Goal: Task Accomplishment & Management: Complete application form

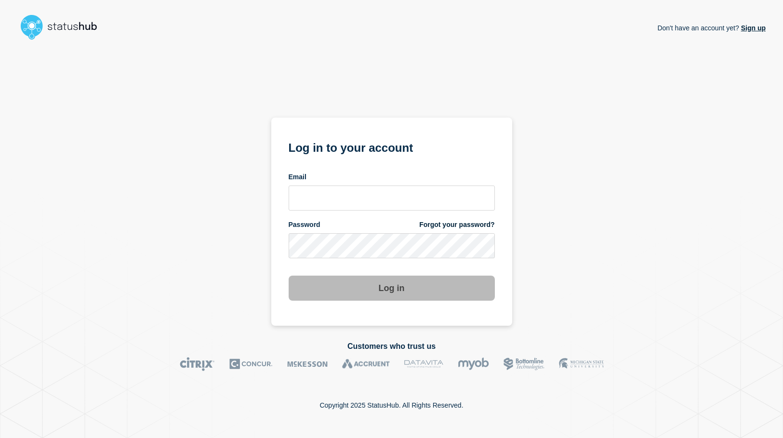
type input "[EMAIL_ADDRESS][DOMAIN_NAME]"
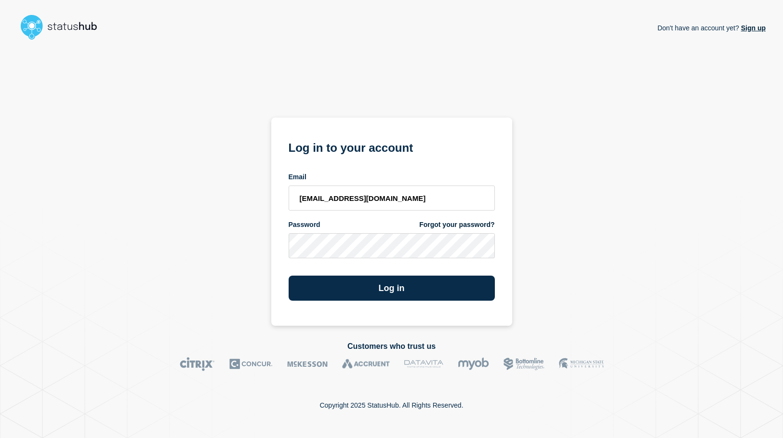
click at [389, 35] on div "Don't have an account yet? Sign up" at bounding box center [391, 28] width 748 height 32
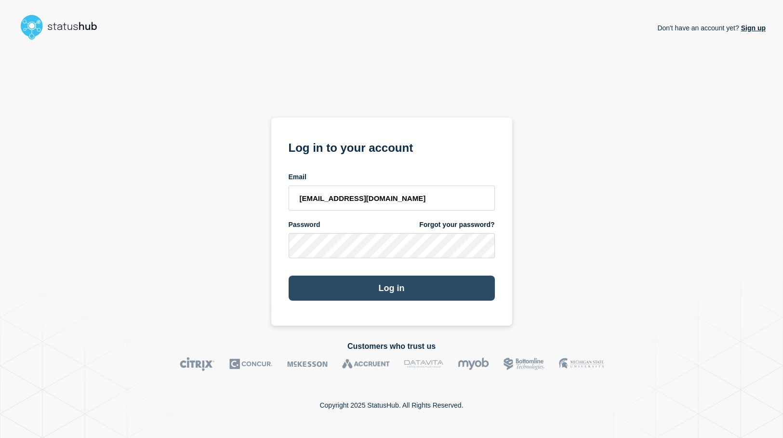
click at [369, 285] on button "Log in" at bounding box center [392, 288] width 206 height 25
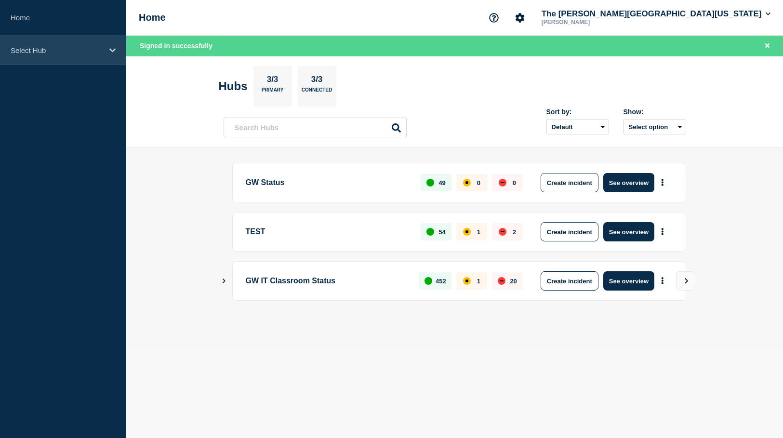
click at [55, 54] on p "Select Hub" at bounding box center [57, 50] width 93 height 8
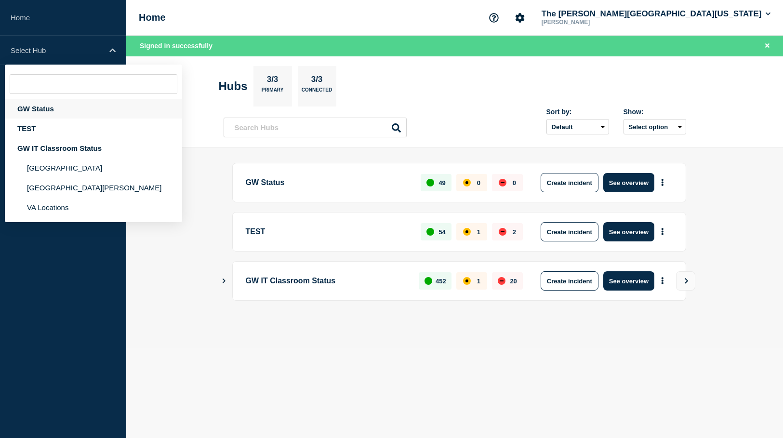
click at [51, 108] on div "GW Status" at bounding box center [93, 109] width 177 height 20
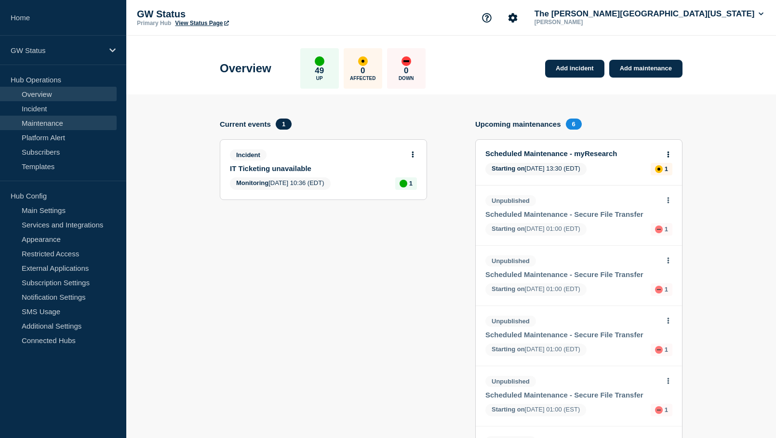
click at [28, 122] on link "Maintenance" at bounding box center [58, 123] width 117 height 14
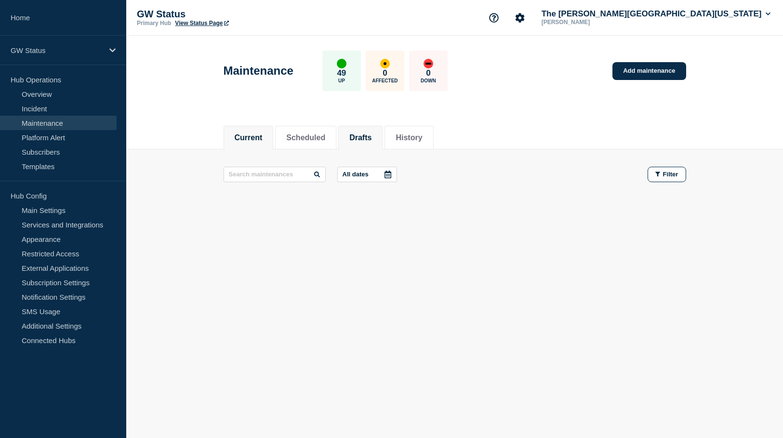
click at [371, 136] on button "Drafts" at bounding box center [360, 137] width 22 height 9
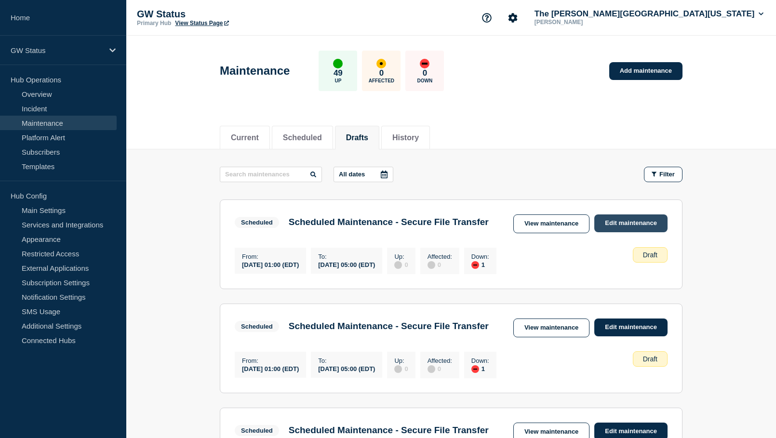
click at [633, 220] on link "Edit maintenance" at bounding box center [630, 223] width 73 height 18
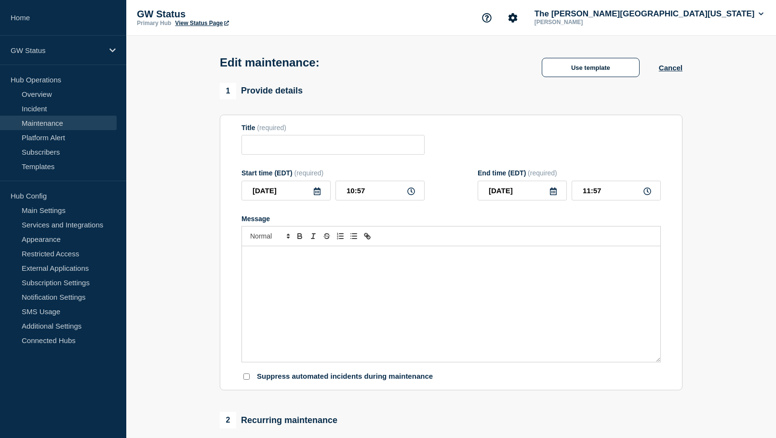
type input "Scheduled Maintenance - Secure File Transfer"
type input "[DATE]"
type input "01:00"
type input "[DATE]"
type input "05:00"
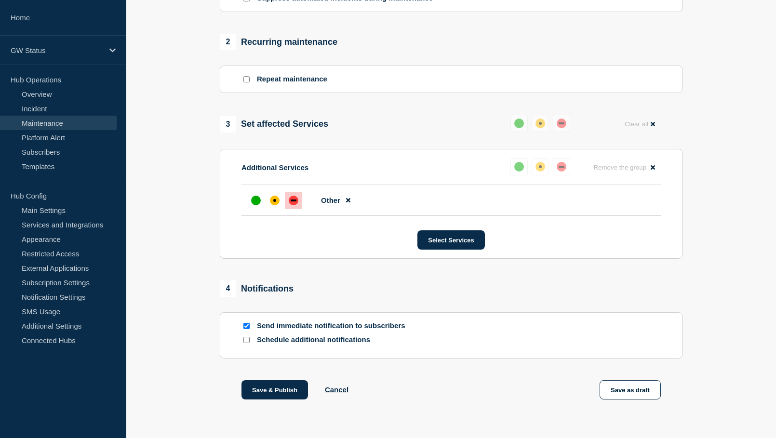
scroll to position [423, 0]
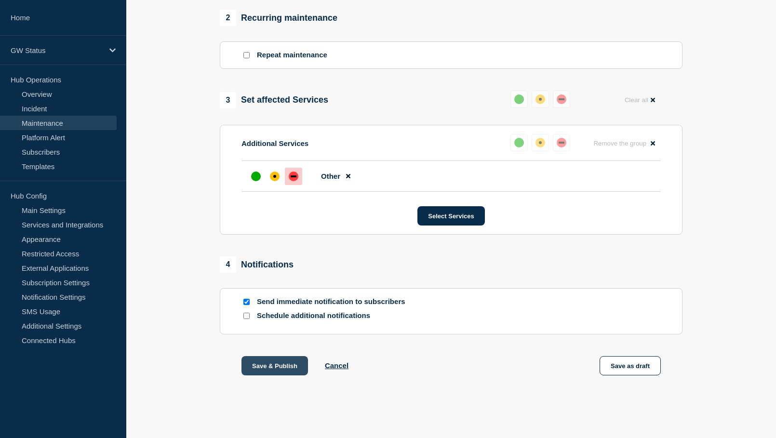
click at [288, 360] on button "Save & Publish" at bounding box center [274, 365] width 67 height 19
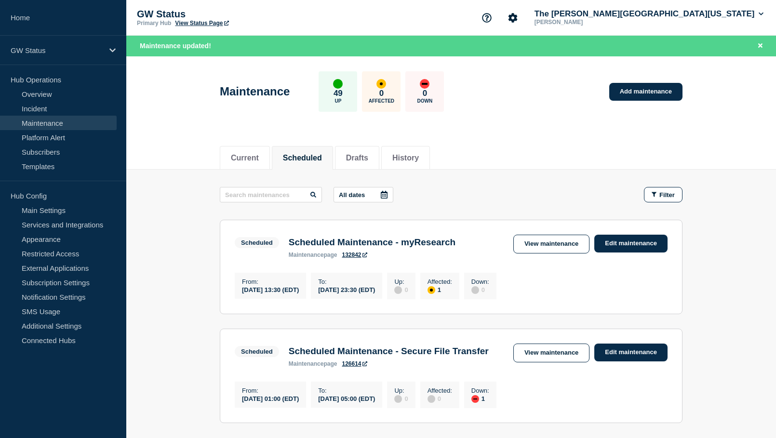
click at [320, 158] on button "Scheduled" at bounding box center [302, 158] width 39 height 9
click at [419, 160] on button "History" at bounding box center [405, 158] width 27 height 9
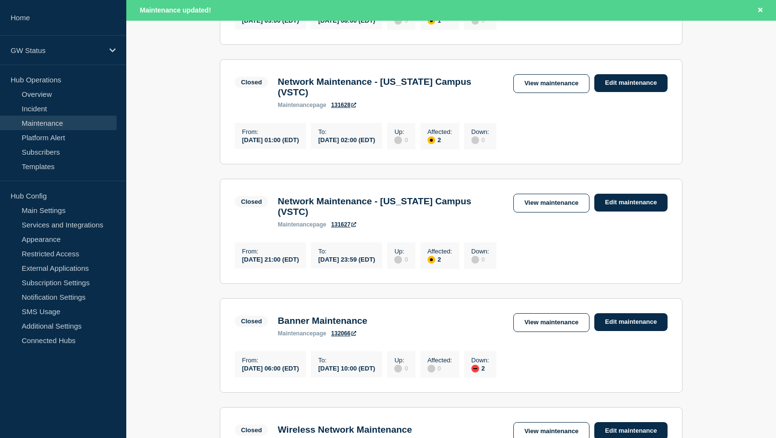
scroll to position [1109, 0]
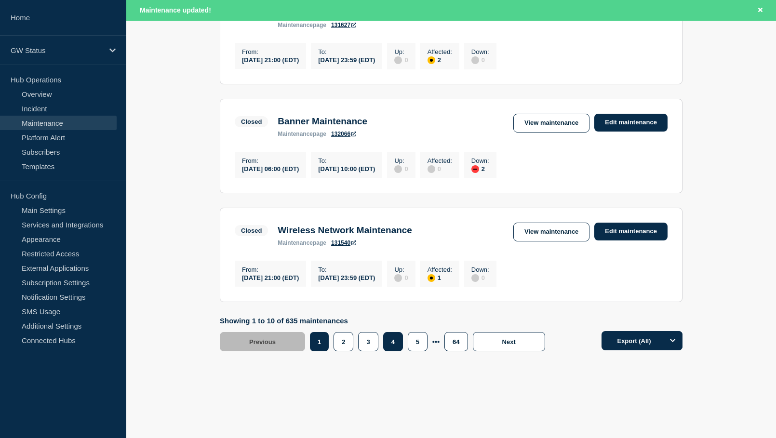
click at [400, 344] on button "4" at bounding box center [393, 341] width 20 height 19
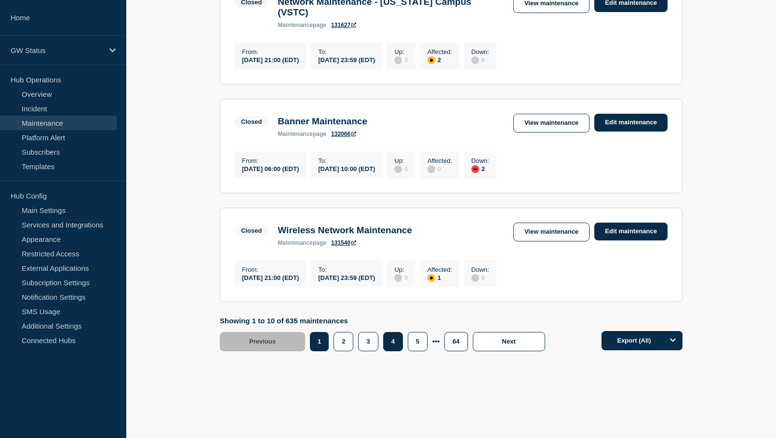
scroll to position [1088, 0]
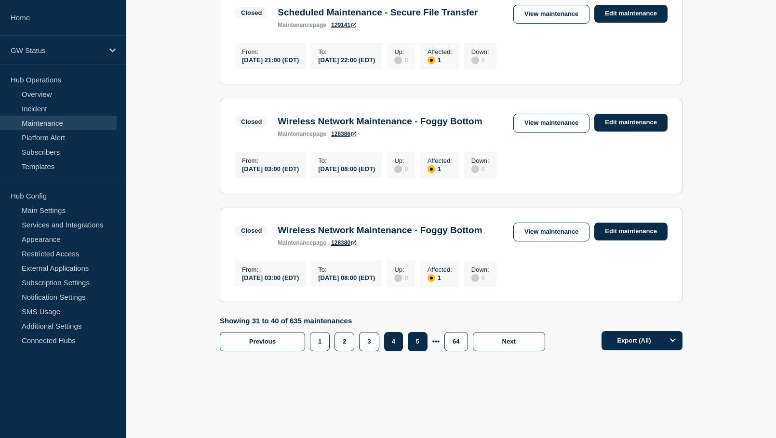
click at [417, 351] on button "5" at bounding box center [418, 341] width 20 height 19
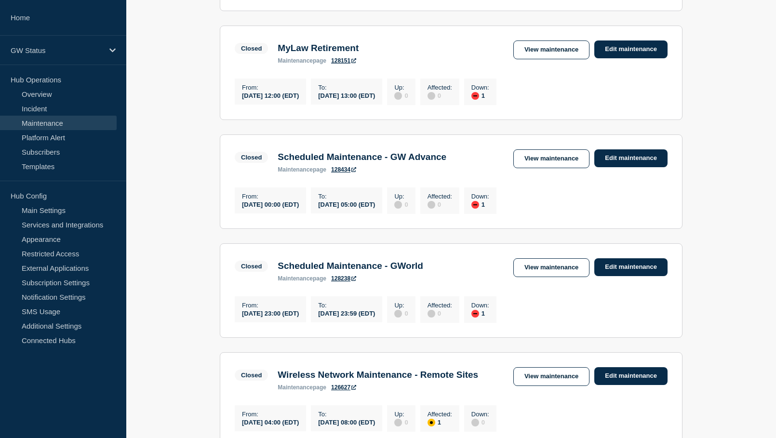
scroll to position [677, 0]
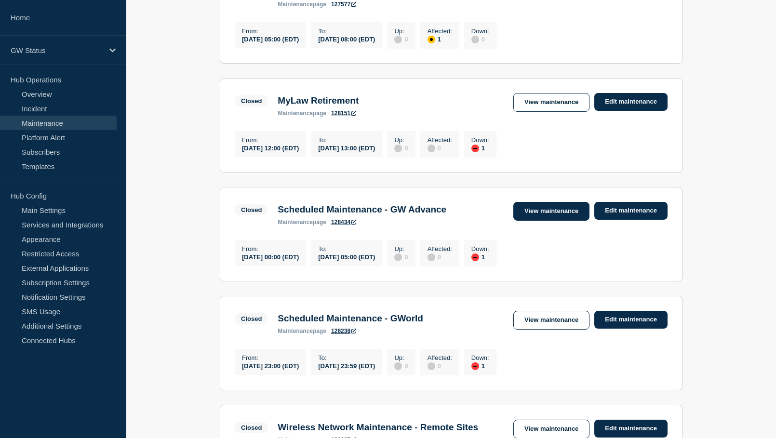
click at [546, 221] on link "View maintenance" at bounding box center [551, 211] width 76 height 19
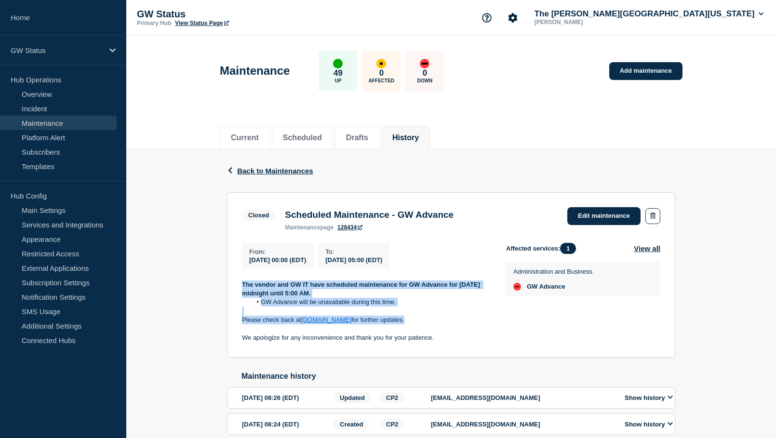
drag, startPoint x: 397, startPoint y: 323, endPoint x: 240, endPoint y: 288, distance: 161.0
click at [240, 288] on section "Closed Scheduled Maintenance - GW Advance maintenance page 128434 Edit maintena…" at bounding box center [451, 274] width 448 height 165
copy div "The vendor and GW IT have scheduled maintenance for GW Advance for [DATE] midni…"
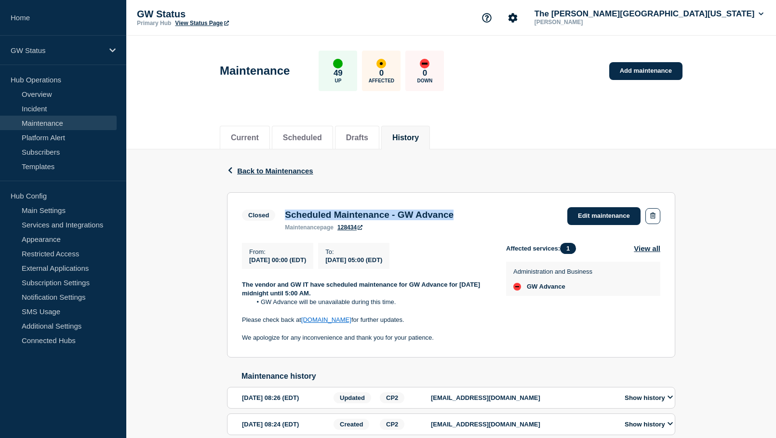
drag, startPoint x: 474, startPoint y: 218, endPoint x: 287, endPoint y: 218, distance: 187.5
click at [287, 218] on div "Scheduled Maintenance - GW Advance maintenance page 128434" at bounding box center [369, 220] width 178 height 21
copy h3 "Scheduled Maintenance - GW Advance"
click at [366, 142] on li "Drafts" at bounding box center [357, 138] width 44 height 24
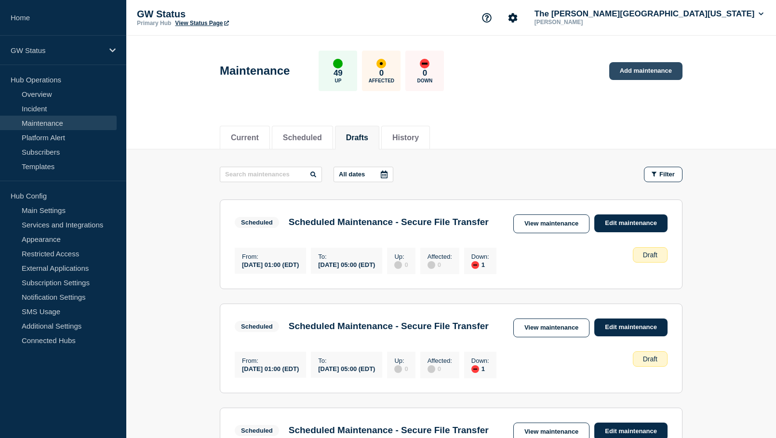
click at [648, 69] on link "Add maintenance" at bounding box center [645, 71] width 73 height 18
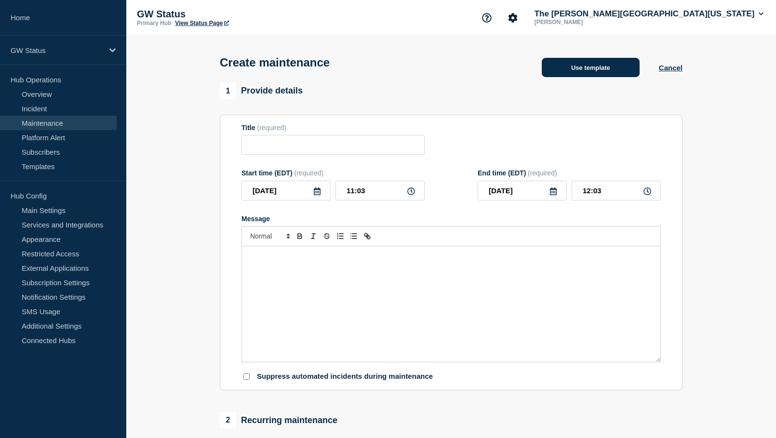
click at [613, 66] on button "Use template" at bounding box center [591, 67] width 98 height 19
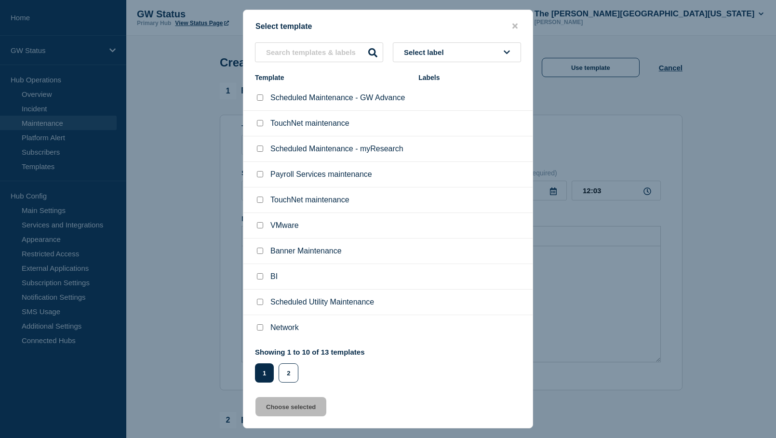
click at [258, 97] on input "Scheduled Maintenance - GW Advance checkbox" at bounding box center [260, 97] width 6 height 6
checkbox input "true"
click at [301, 407] on button "Choose selected" at bounding box center [290, 406] width 71 height 19
type input "Scheduled Maintenance - GW Advance"
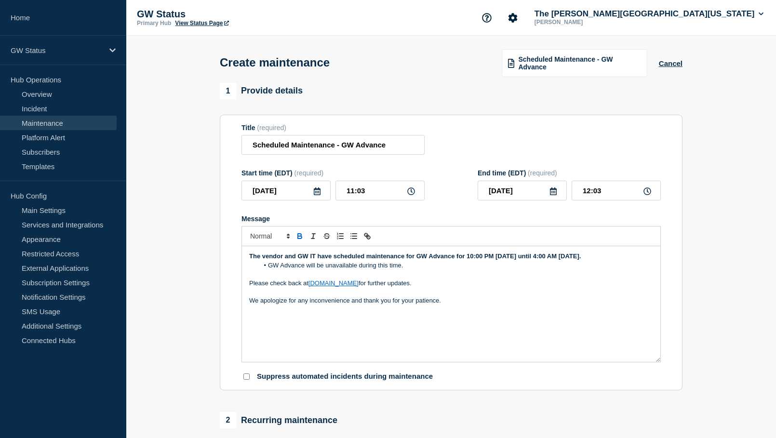
click at [262, 260] on strong "The vendor and GW IT have scheduled maintenance for GW Advance for 10:00 PM [DA…" at bounding box center [415, 256] width 332 height 7
drag, startPoint x: 263, startPoint y: 268, endPoint x: 242, endPoint y: 263, distance: 22.0
click at [242, 263] on div "The vendor and GW IT have scheduled maintenance for GW Advance for 10:00 PM [DA…" at bounding box center [451, 304] width 418 height 116
click at [314, 195] on icon at bounding box center [317, 191] width 7 height 8
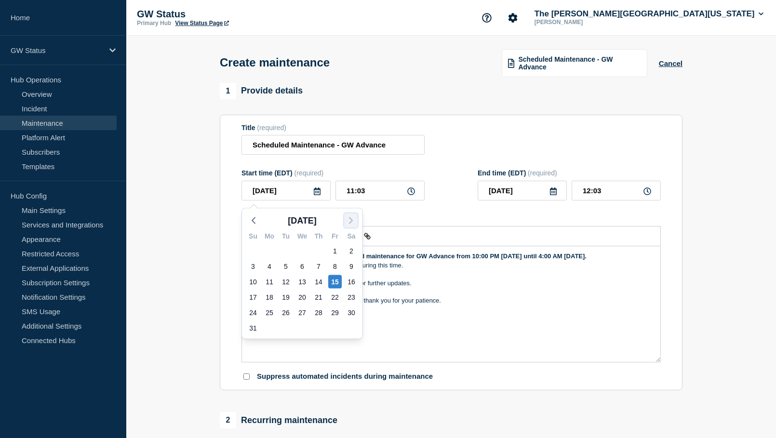
click at [349, 219] on icon "button" at bounding box center [351, 221] width 12 height 12
click at [351, 250] on div "6" at bounding box center [351, 250] width 13 height 13
type input "[DATE]"
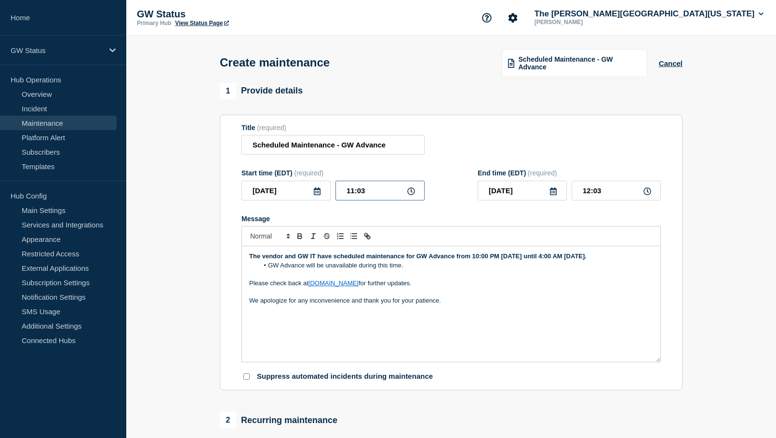
click at [384, 195] on input "11:03" at bounding box center [379, 191] width 89 height 20
drag, startPoint x: 384, startPoint y: 195, endPoint x: 337, endPoint y: 192, distance: 46.8
click at [337, 192] on input "11:03" at bounding box center [379, 191] width 89 height 20
type input "22:00"
type input "23:00"
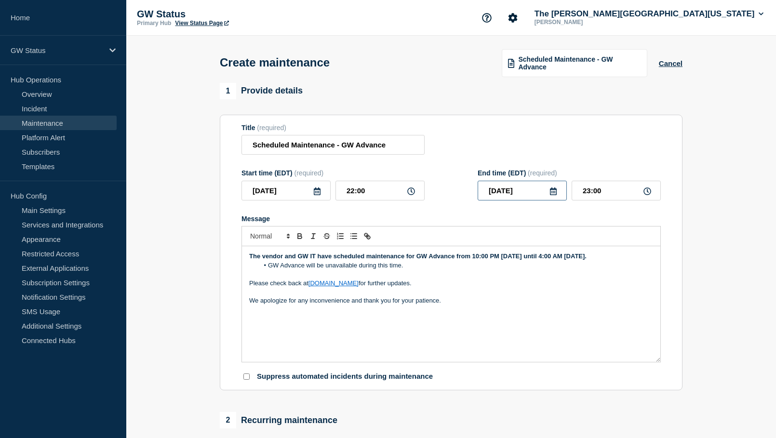
click at [499, 195] on input "[DATE]" at bounding box center [522, 191] width 89 height 20
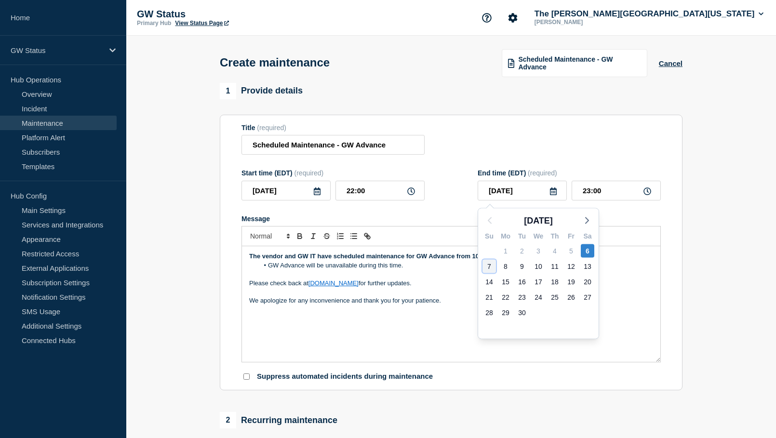
click at [490, 268] on div "7" at bounding box center [488, 266] width 13 height 13
type input "[DATE]"
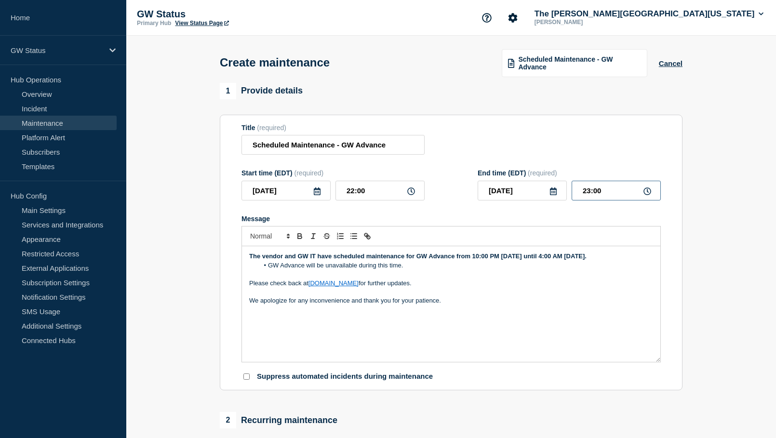
drag, startPoint x: 602, startPoint y: 195, endPoint x: 576, endPoint y: 194, distance: 25.6
click at [576, 194] on input "23:00" at bounding box center [616, 191] width 89 height 20
type input "04:00"
click at [578, 207] on form "Title (required) Scheduled Maintenance - GW Advance Start time (EDT) (required)…" at bounding box center [450, 253] width 419 height 258
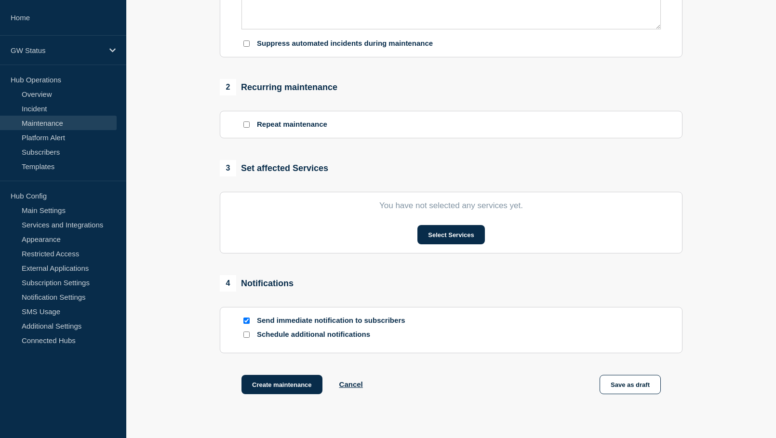
scroll to position [386, 0]
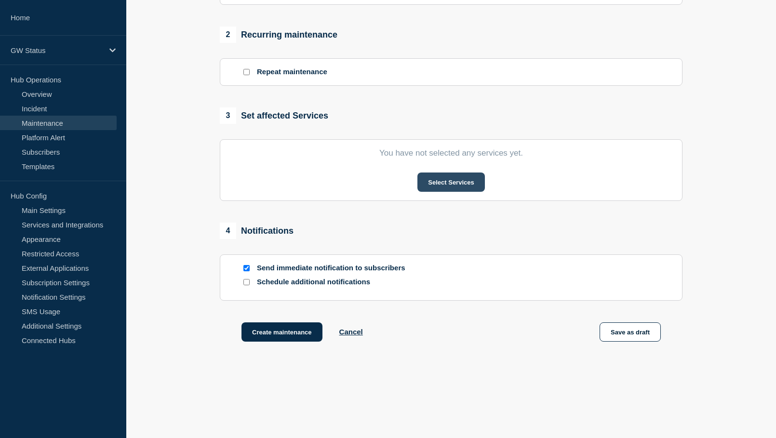
click at [440, 186] on button "Select Services" at bounding box center [450, 182] width 67 height 19
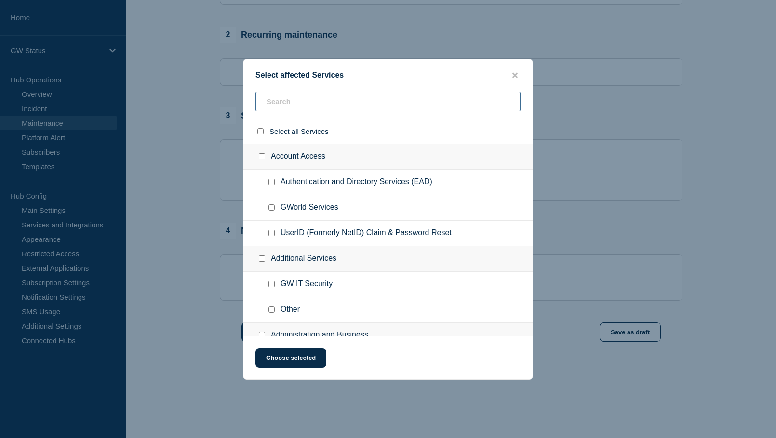
click at [320, 102] on input "text" at bounding box center [387, 102] width 265 height 20
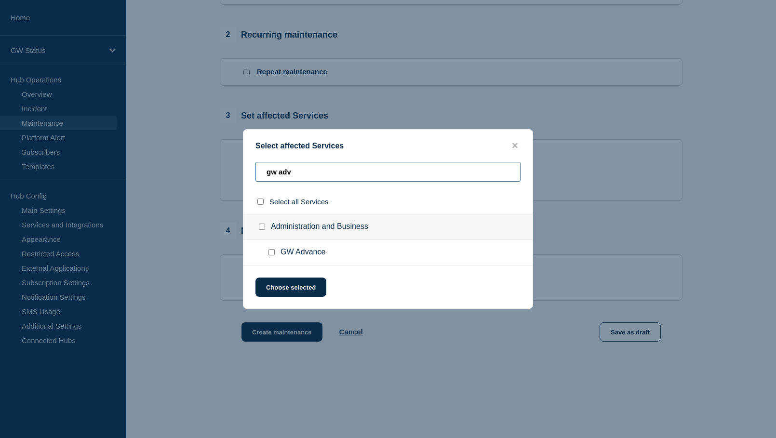
type input "gw adv"
click at [271, 253] on input "GW Advance checkbox" at bounding box center [271, 252] width 6 height 6
checkbox input "true"
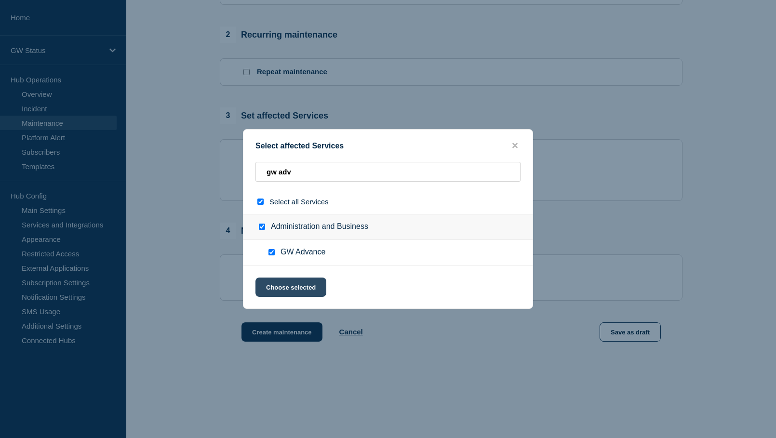
click at [288, 287] on button "Choose selected" at bounding box center [290, 287] width 71 height 19
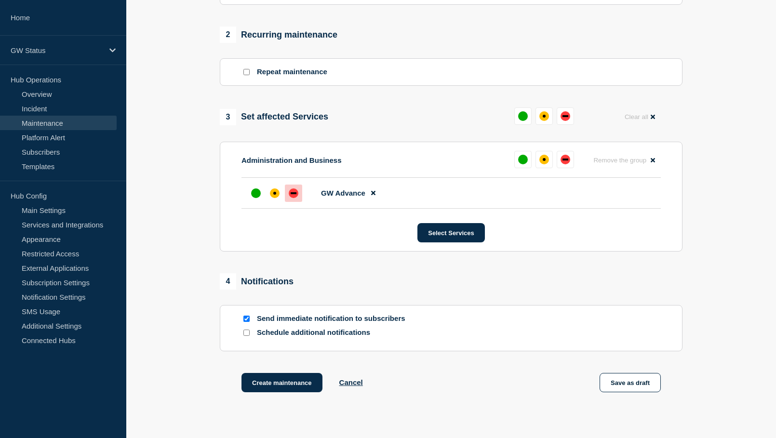
click at [291, 194] on div "down" at bounding box center [294, 193] width 6 height 2
click at [643, 387] on button "Save as draft" at bounding box center [629, 382] width 61 height 19
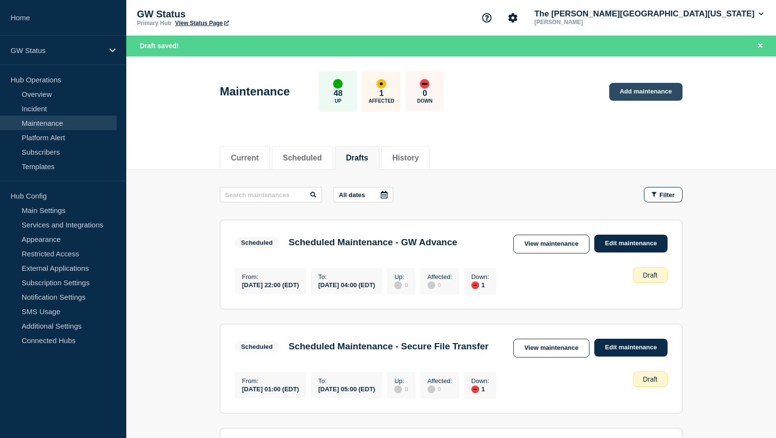
click at [640, 89] on link "Add maintenance" at bounding box center [645, 92] width 73 height 18
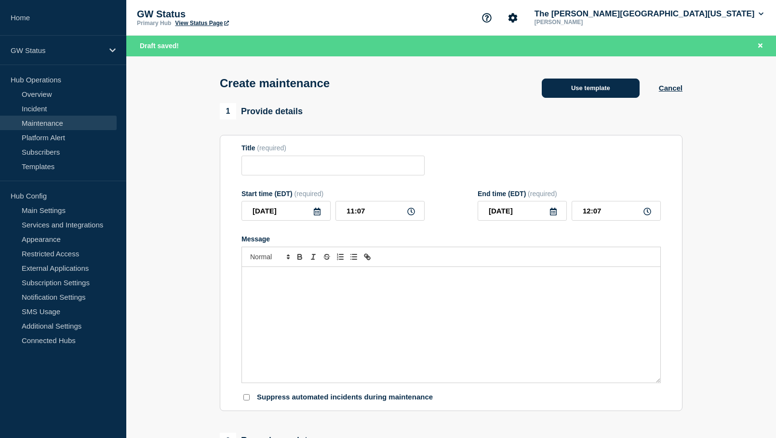
click at [572, 92] on button "Use template" at bounding box center [591, 88] width 98 height 19
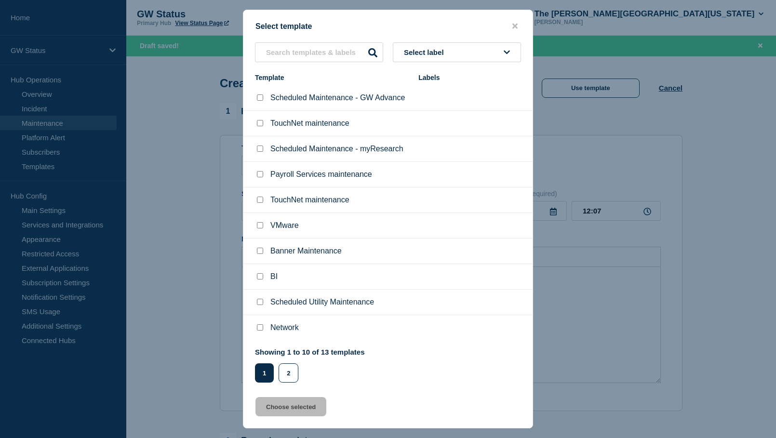
click at [261, 100] on input "Scheduled Maintenance - GW Advance checkbox" at bounding box center [260, 97] width 6 height 6
checkbox input "true"
click at [313, 410] on button "Choose selected" at bounding box center [290, 406] width 71 height 19
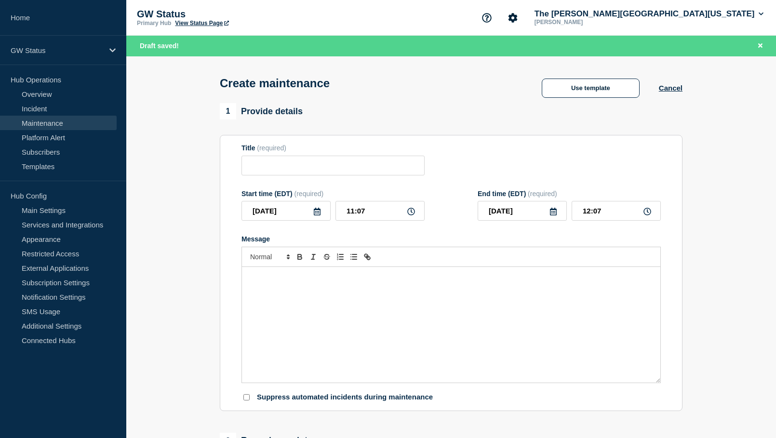
type input "Scheduled Maintenance - GW Advance"
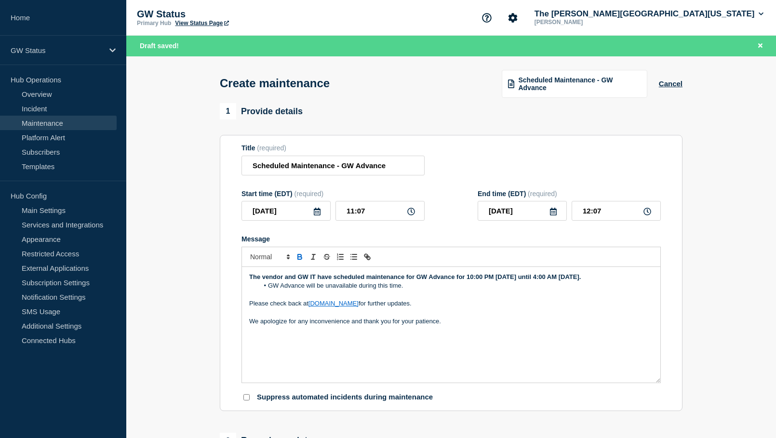
click at [318, 213] on icon at bounding box center [317, 212] width 8 height 8
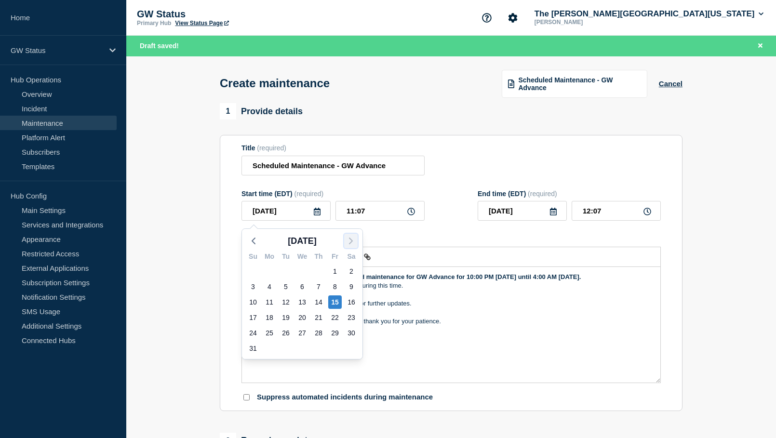
click at [345, 240] on button "button" at bounding box center [350, 241] width 13 height 14
click at [353, 269] on div "4" at bounding box center [351, 271] width 13 height 13
type input "[DATE]"
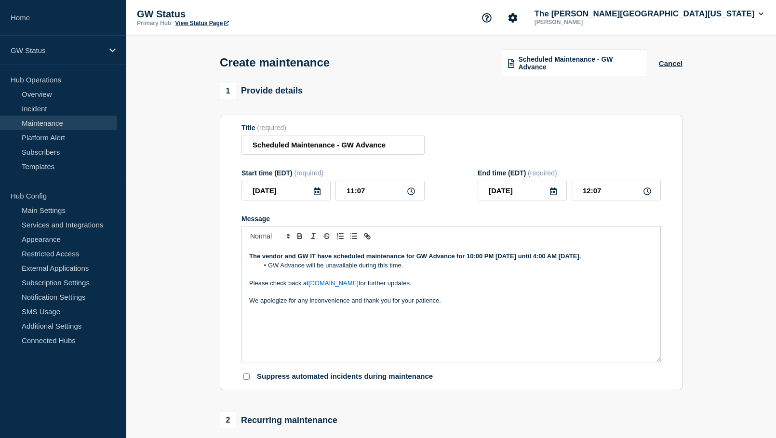
click at [555, 195] on icon at bounding box center [553, 191] width 8 height 8
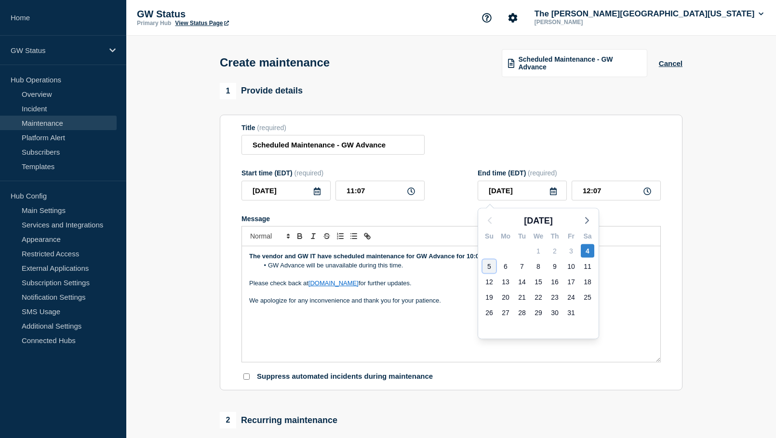
click at [486, 266] on div "5" at bounding box center [488, 266] width 13 height 13
type input "[DATE]"
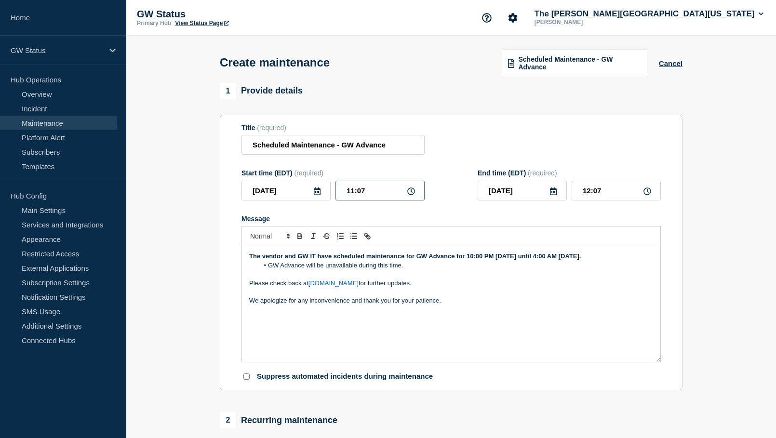
drag, startPoint x: 383, startPoint y: 190, endPoint x: 318, endPoint y: 189, distance: 65.1
click at [318, 189] on div "[DATE] 11:07" at bounding box center [332, 191] width 183 height 20
type input "22:00"
drag, startPoint x: 604, startPoint y: 196, endPoint x: 578, endPoint y: 196, distance: 25.5
click at [578, 196] on input "23:00" at bounding box center [616, 191] width 89 height 20
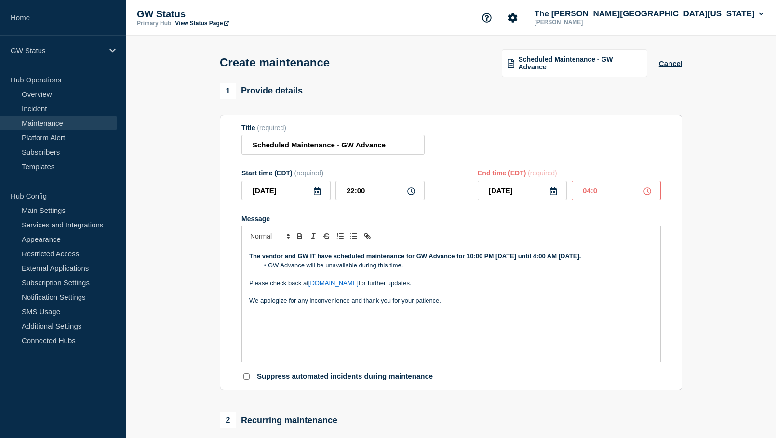
type input "04:00"
click at [549, 326] on div "The vendor and GW IT have scheduled maintenance for GW Advance for 10:00 PM [DA…" at bounding box center [451, 304] width 418 height 116
drag, startPoint x: 263, startPoint y: 267, endPoint x: 247, endPoint y: 257, distance: 18.8
click at [247, 257] on div "The vendor and GW IT have scheduled maintenance for GW Advance for 10:00 PM [DA…" at bounding box center [451, 304] width 418 height 116
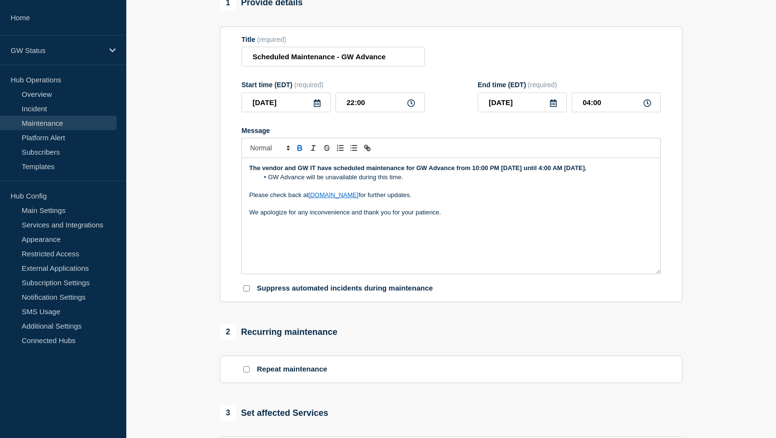
scroll to position [289, 0]
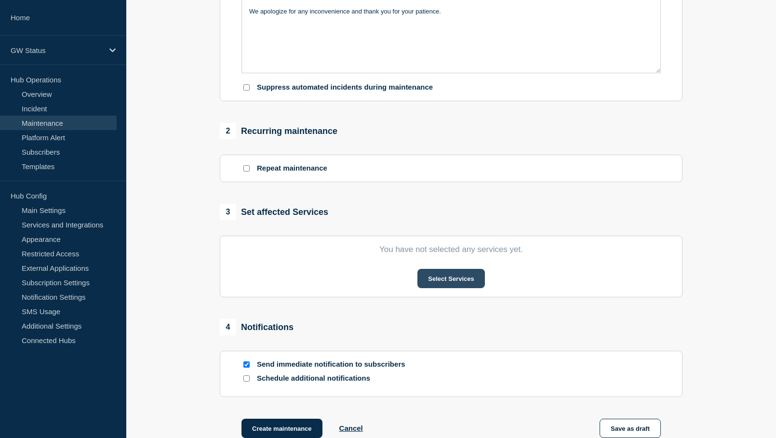
click at [453, 277] on button "Select Services" at bounding box center [450, 278] width 67 height 19
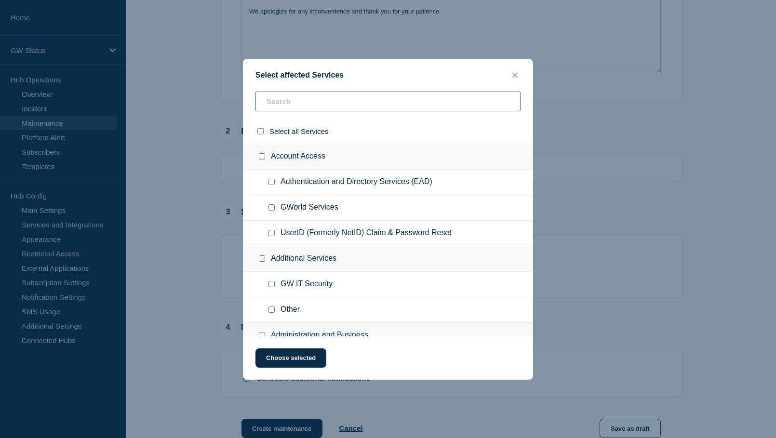
click at [365, 103] on input "text" at bounding box center [387, 102] width 265 height 20
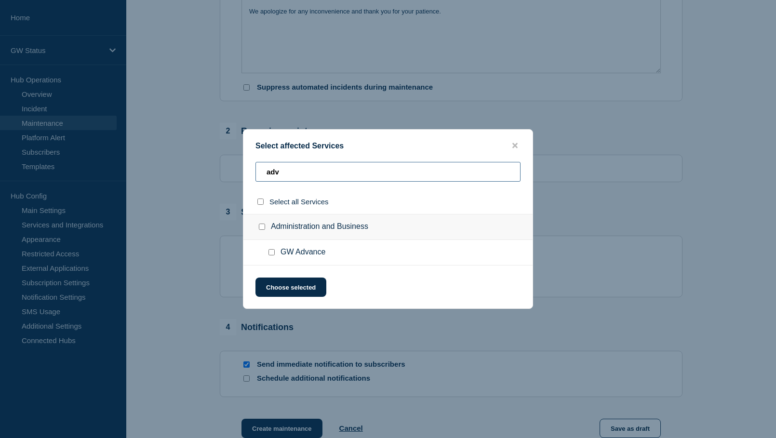
type input "adv"
click at [272, 253] on input "GW Advance checkbox" at bounding box center [271, 252] width 6 height 6
checkbox input "true"
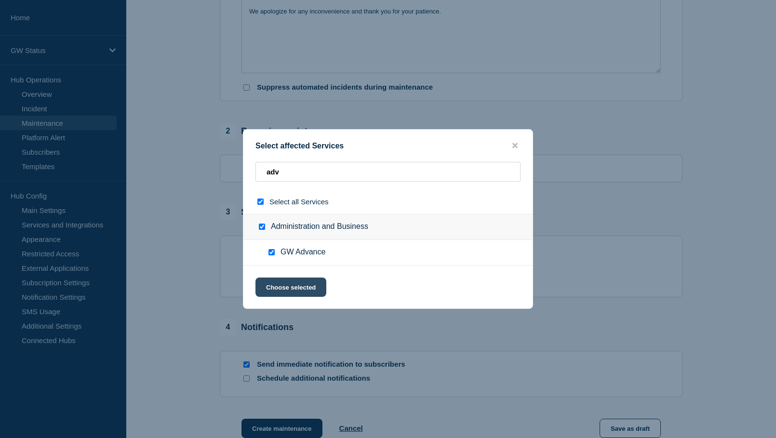
click at [285, 287] on button "Choose selected" at bounding box center [290, 287] width 71 height 19
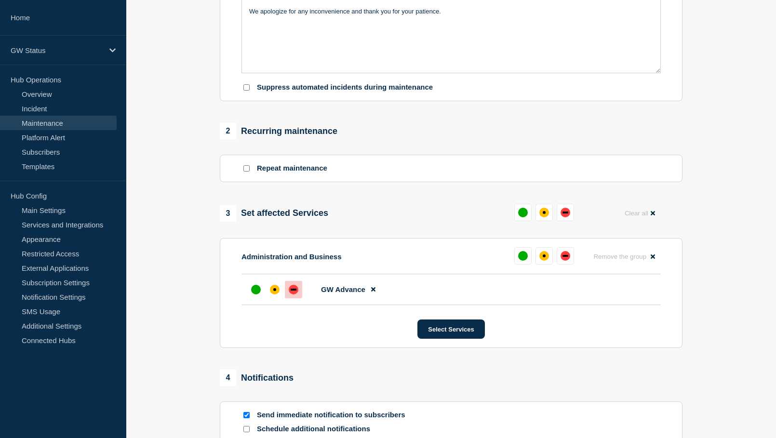
click at [293, 291] on div "down" at bounding box center [294, 290] width 6 height 2
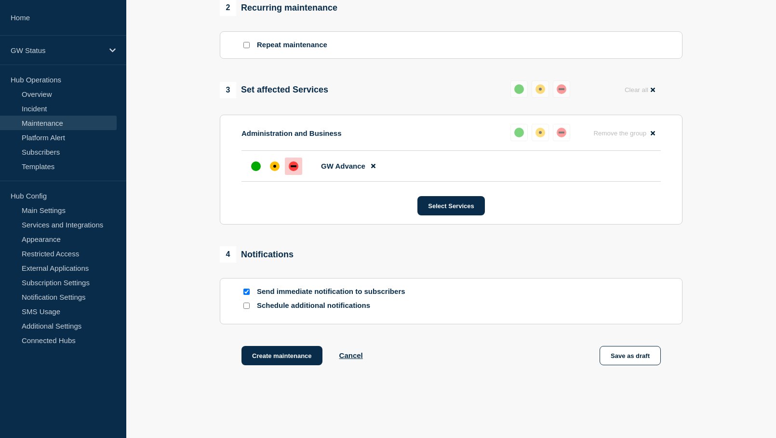
scroll to position [454, 0]
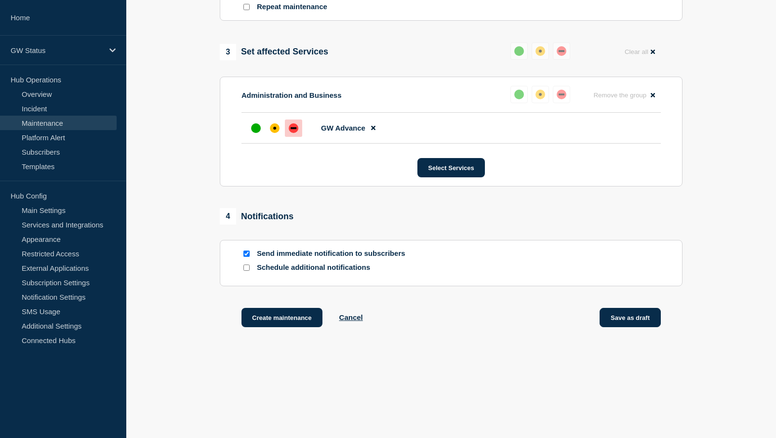
click at [628, 316] on button "Save as draft" at bounding box center [629, 317] width 61 height 19
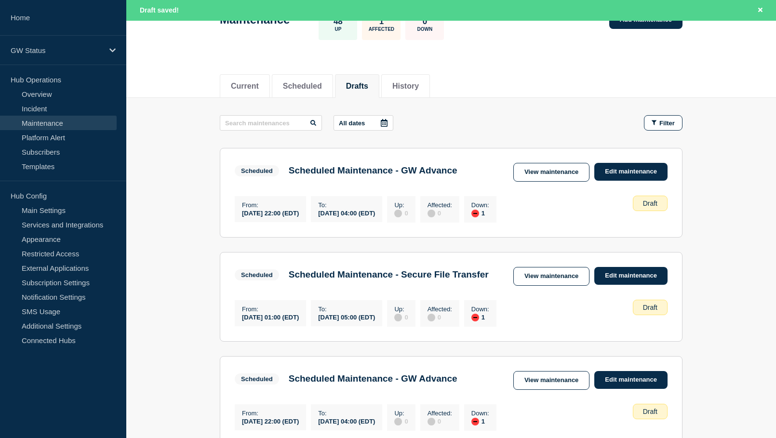
scroll to position [38, 0]
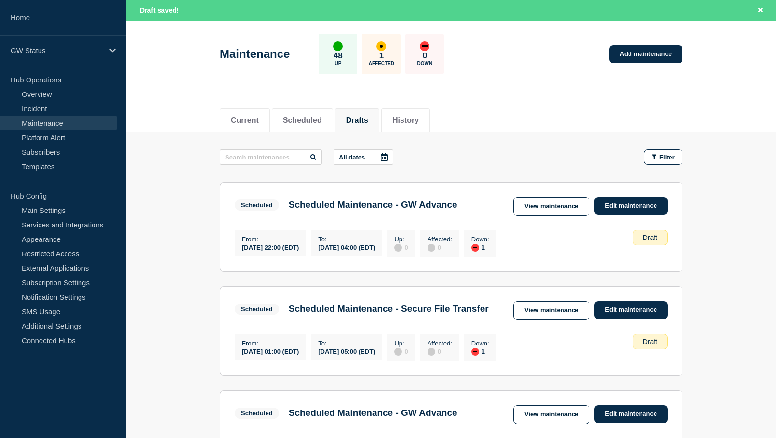
click at [368, 117] on button "Drafts" at bounding box center [357, 120] width 22 height 9
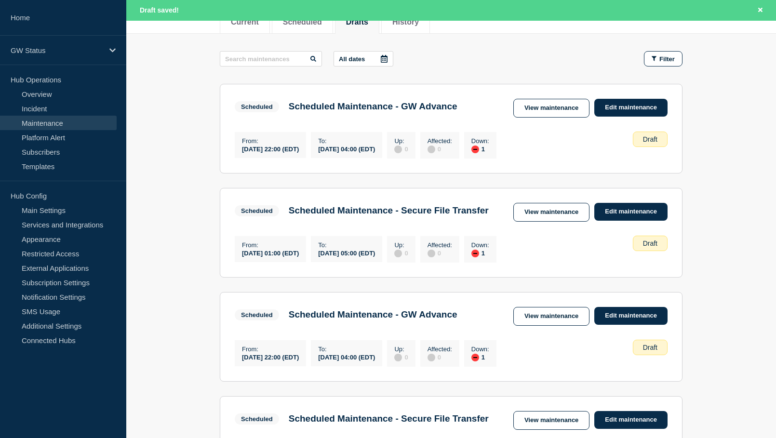
scroll to position [134, 0]
